Goal: Task Accomplishment & Management: Manage account settings

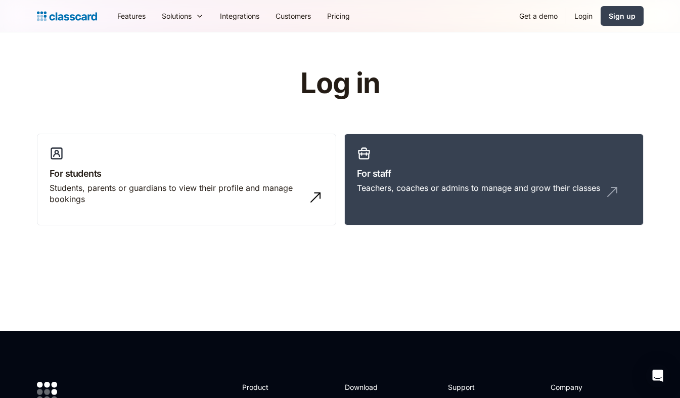
click at [585, 14] on link "Login" at bounding box center [584, 16] width 34 height 23
click at [588, 17] on link "Login" at bounding box center [584, 16] width 34 height 23
click at [420, 165] on link "For staff Teachers, coaches or admins to manage and grow their classes" at bounding box center [493, 180] width 299 height 92
